Goal: Transaction & Acquisition: Subscribe to service/newsletter

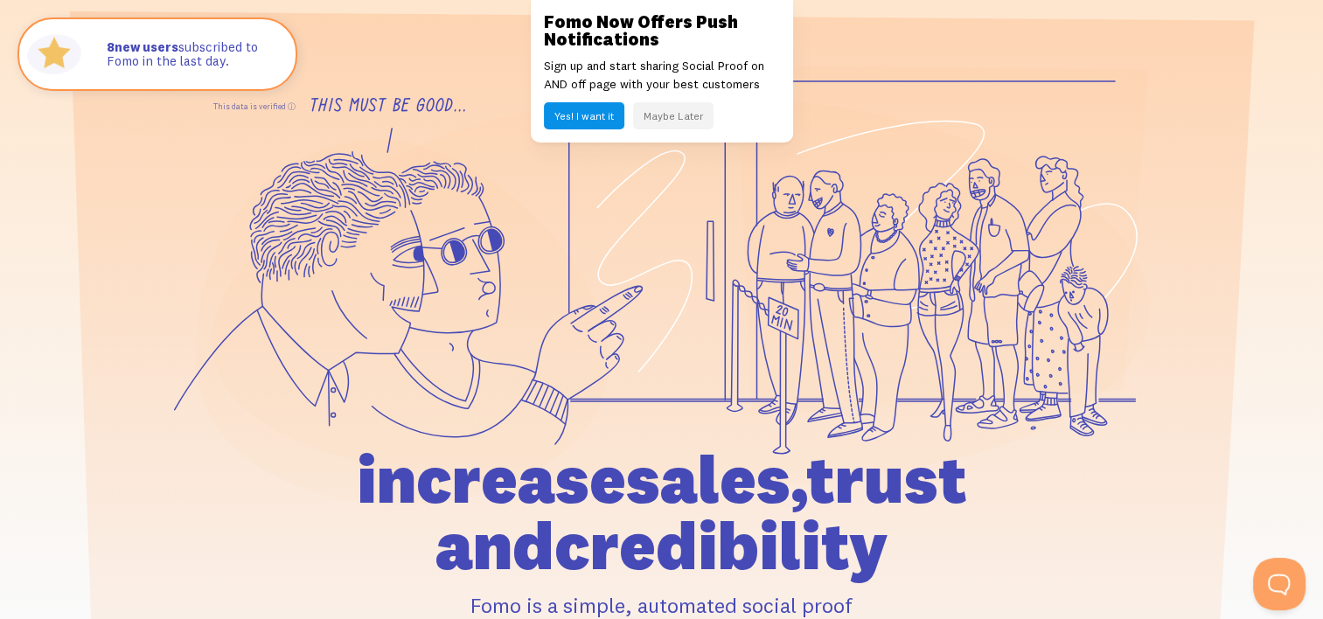
drag, startPoint x: 679, startPoint y: 213, endPoint x: 676, endPoint y: 191, distance: 22.9
click at [679, 213] on icon at bounding box center [680, 292] width 937 height 396
click at [675, 120] on button "Maybe Later" at bounding box center [673, 115] width 80 height 27
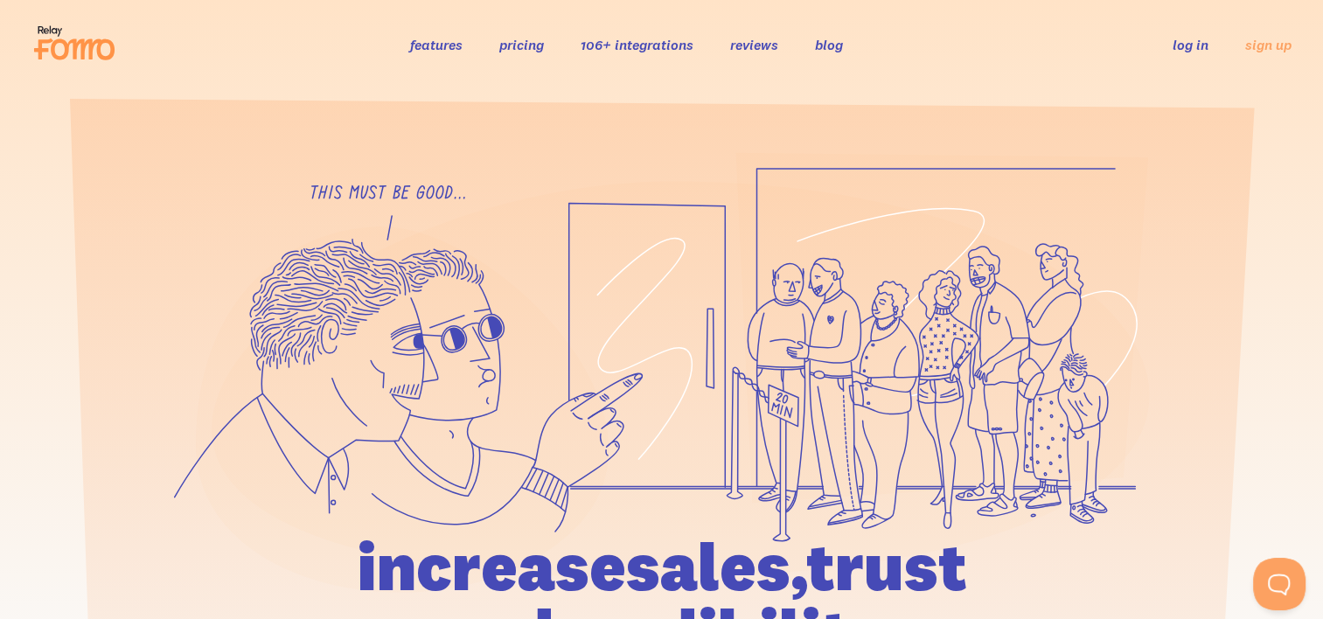
click at [436, 36] on link "features" at bounding box center [436, 44] width 52 height 17
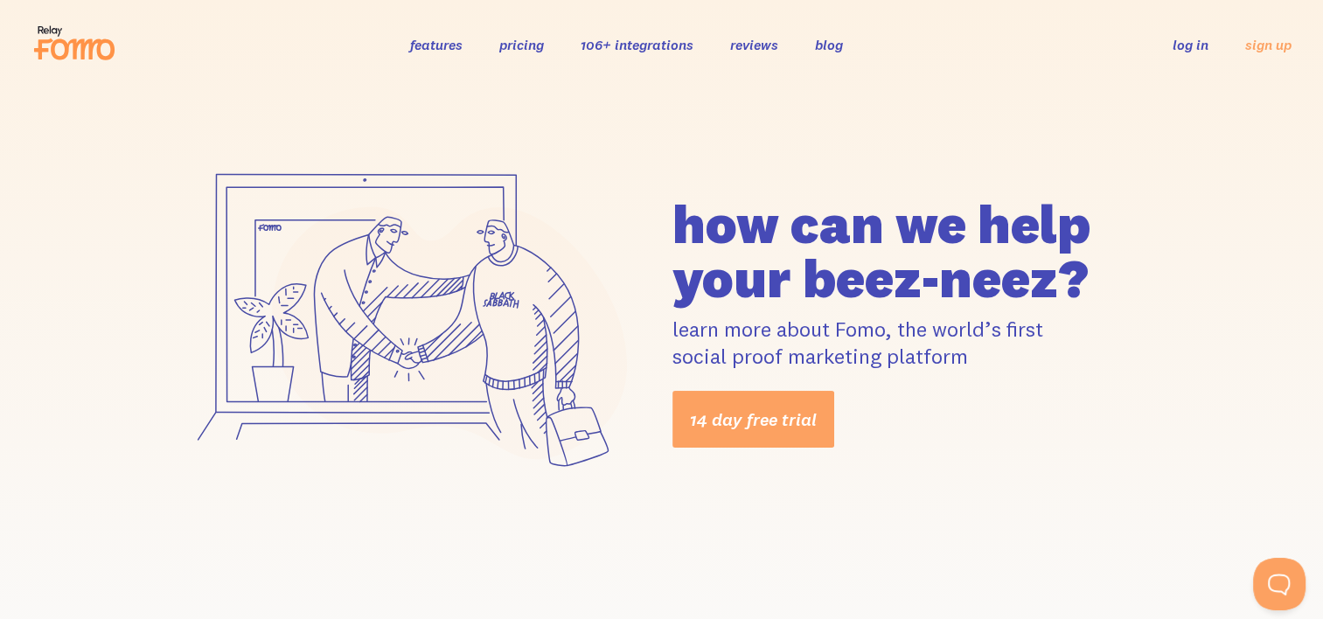
click at [523, 39] on link "pricing" at bounding box center [521, 44] width 45 height 17
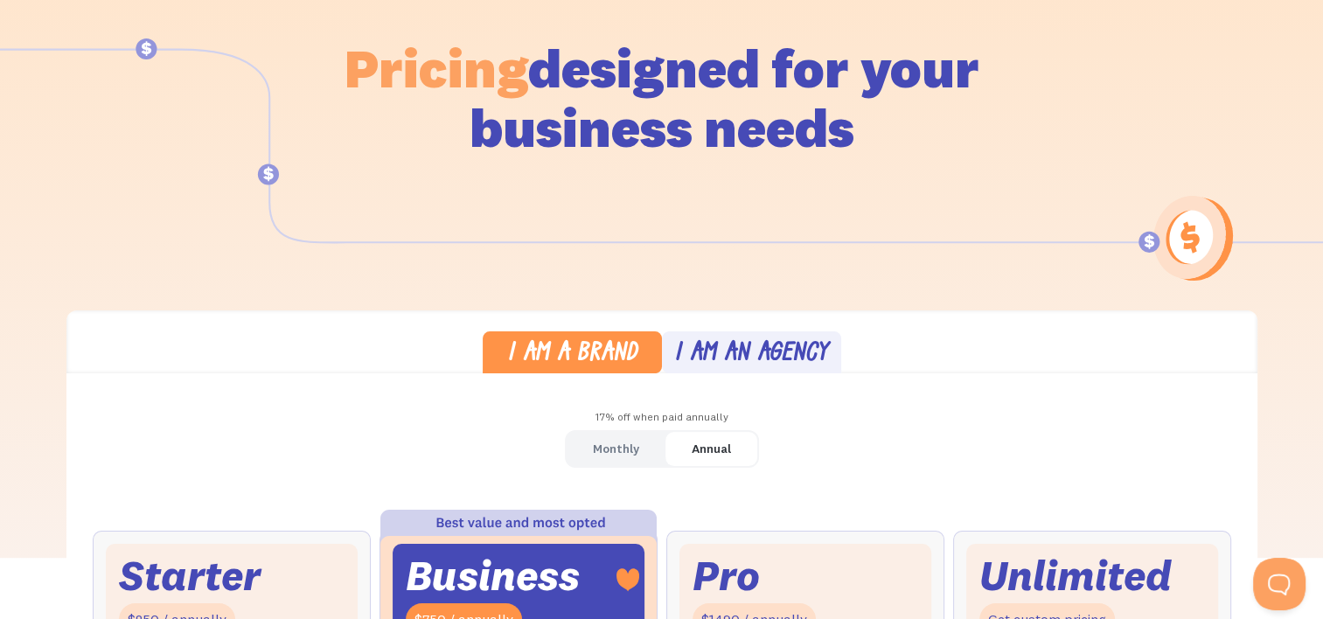
scroll to position [525, 0]
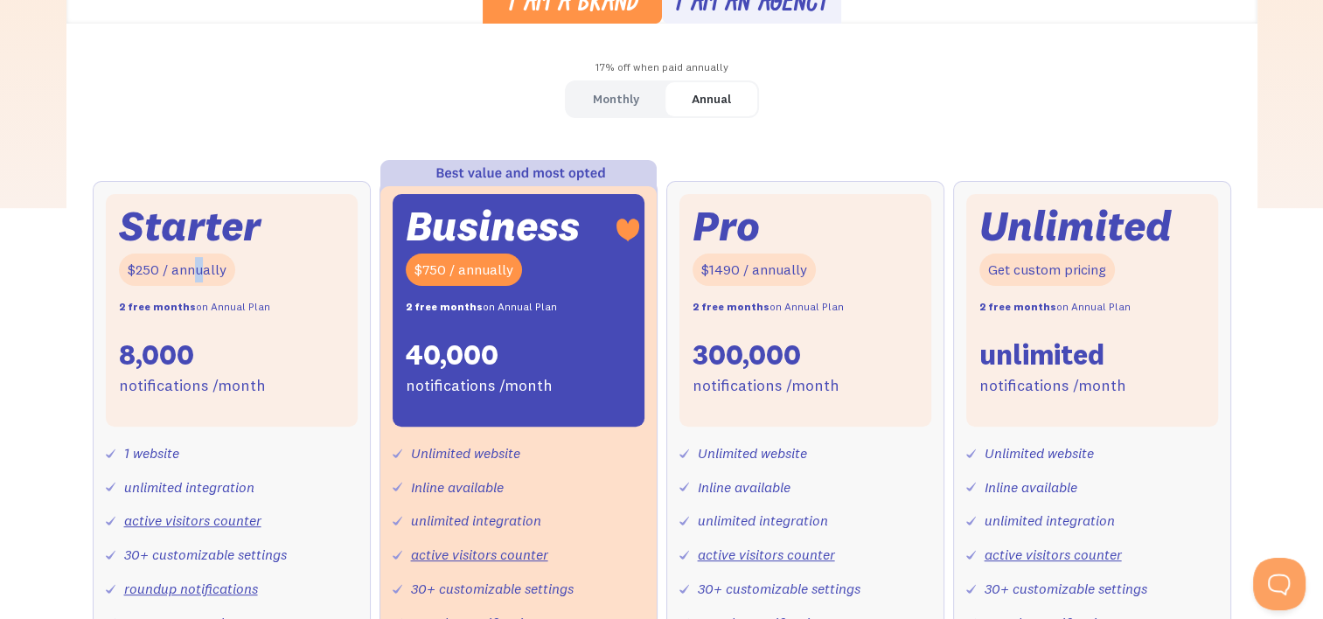
click at [197, 252] on div "Starter $250 / annually 2 free months on Annual Plan 8,000 notifications /month" at bounding box center [232, 310] width 252 height 233
drag, startPoint x: 197, startPoint y: 252, endPoint x: 217, endPoint y: 259, distance: 21.3
click at [217, 259] on div "$250 / annually" at bounding box center [177, 270] width 116 height 32
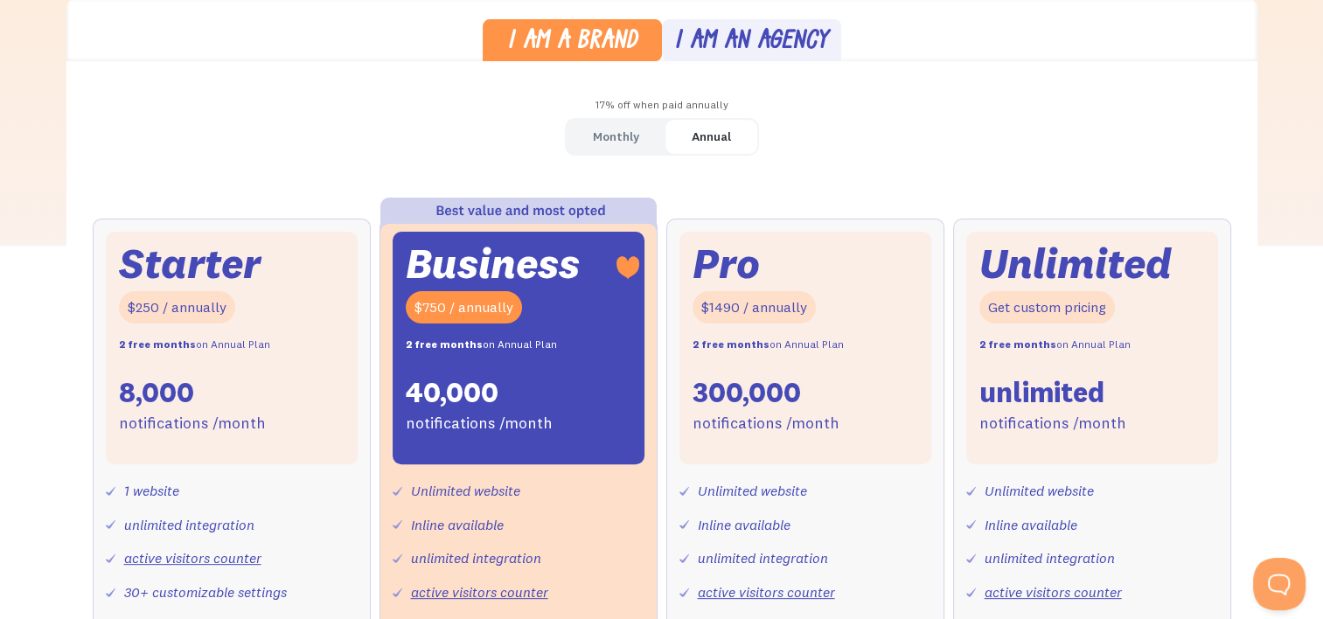
scroll to position [437, 0]
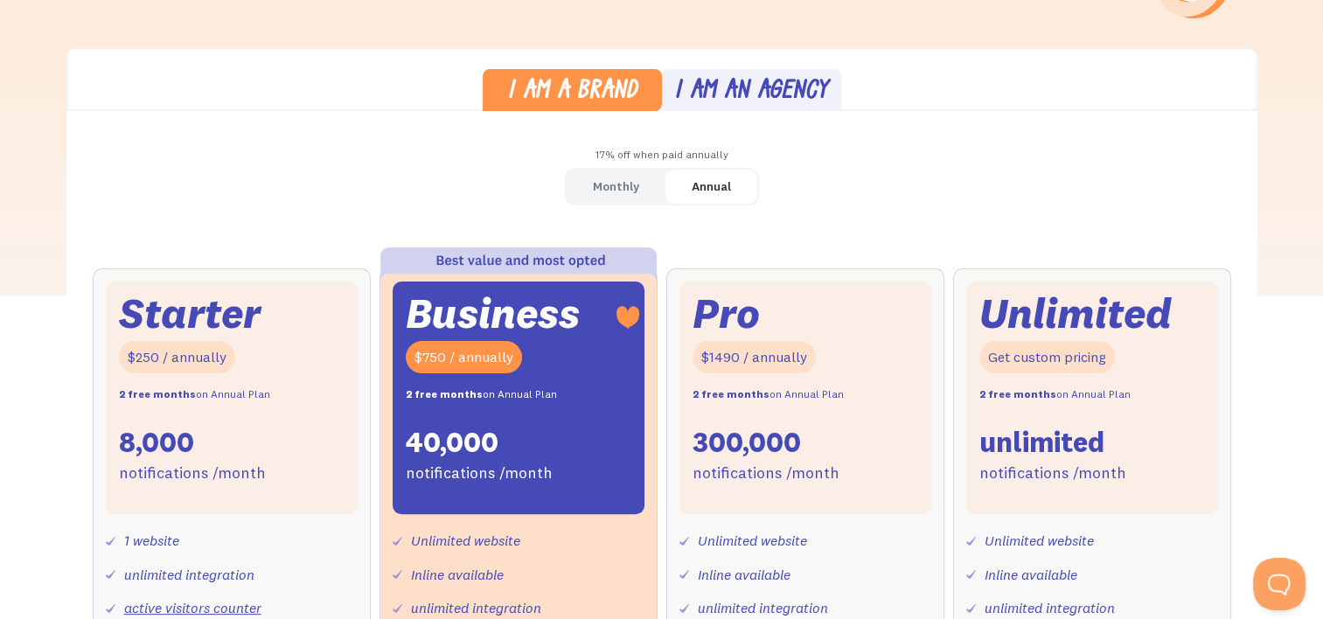
click at [783, 350] on div "$1490 / annually" at bounding box center [754, 357] width 123 height 32
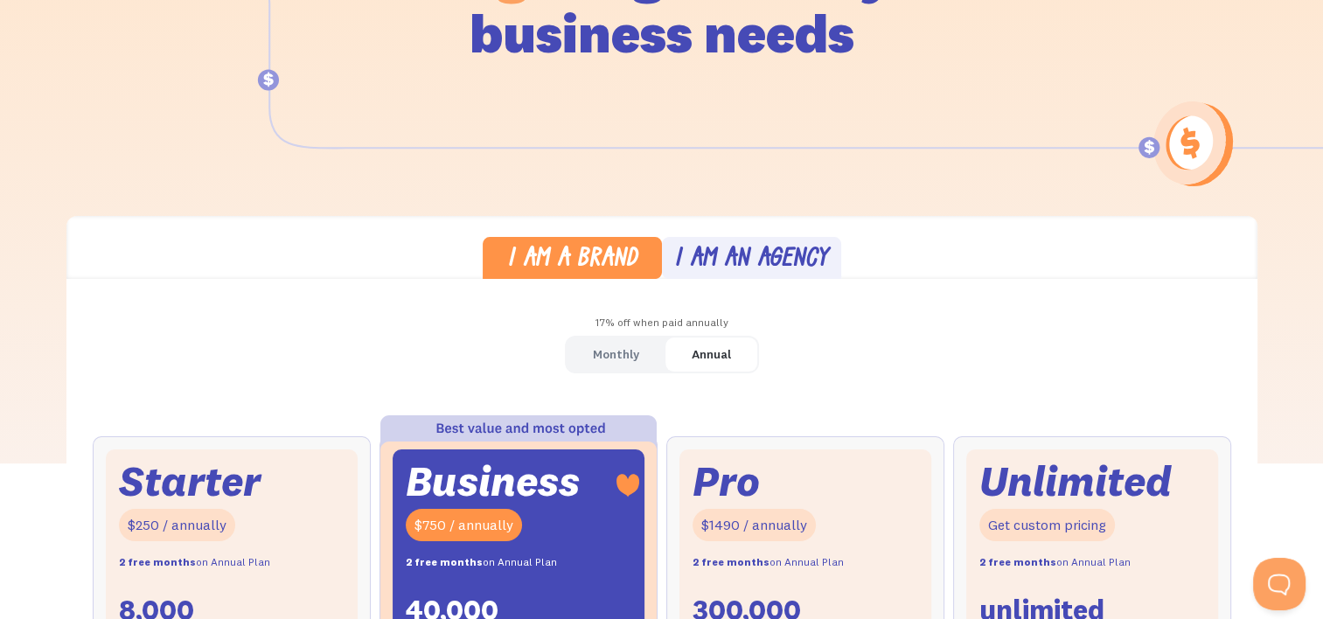
scroll to position [262, 0]
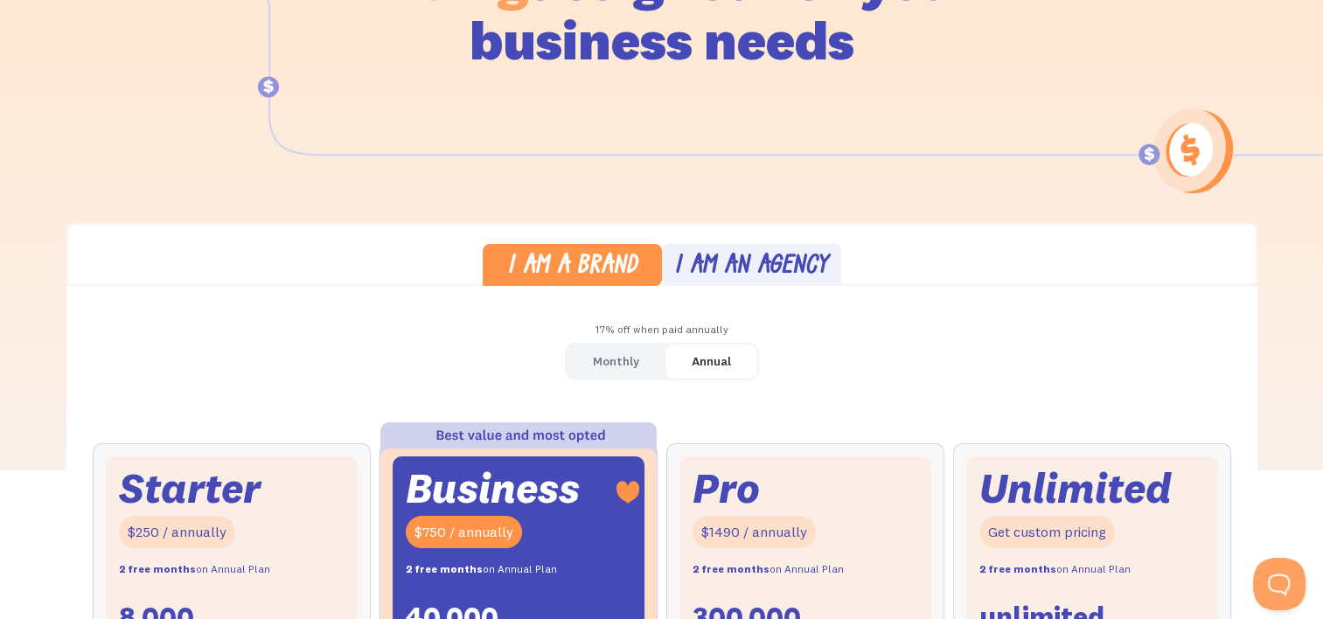
click at [749, 277] on div "I am an agency" at bounding box center [751, 266] width 154 height 25
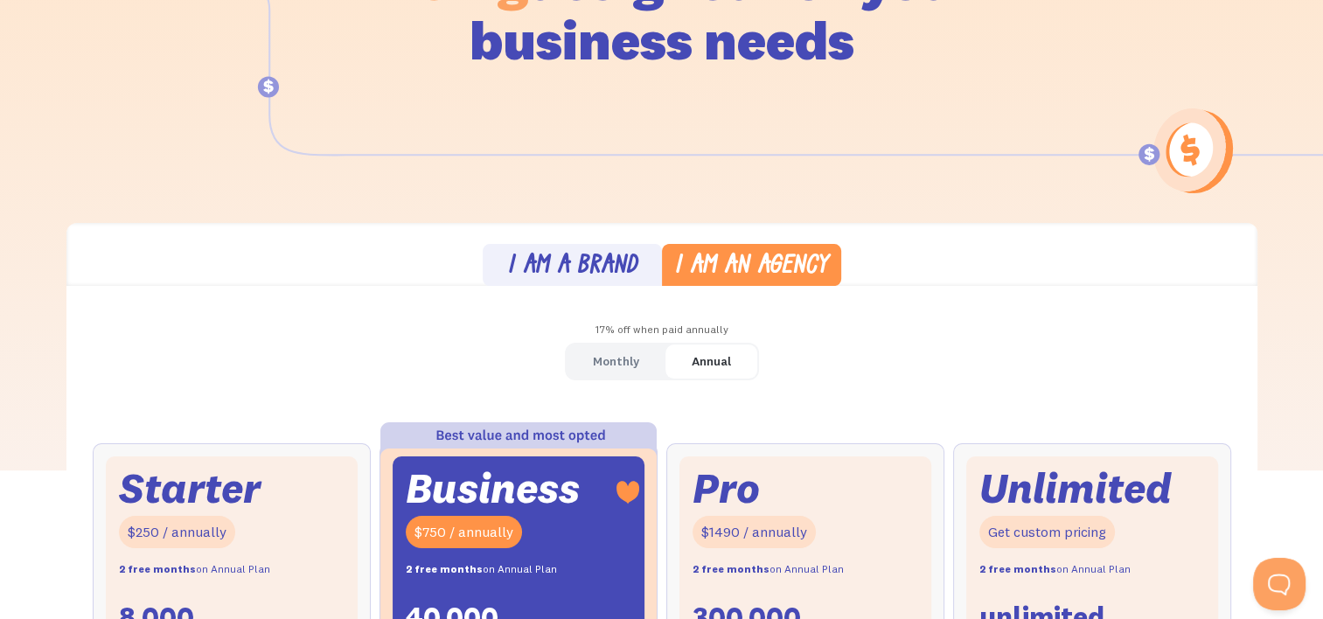
scroll to position [0, 0]
